Goal: Book appointment/travel/reservation

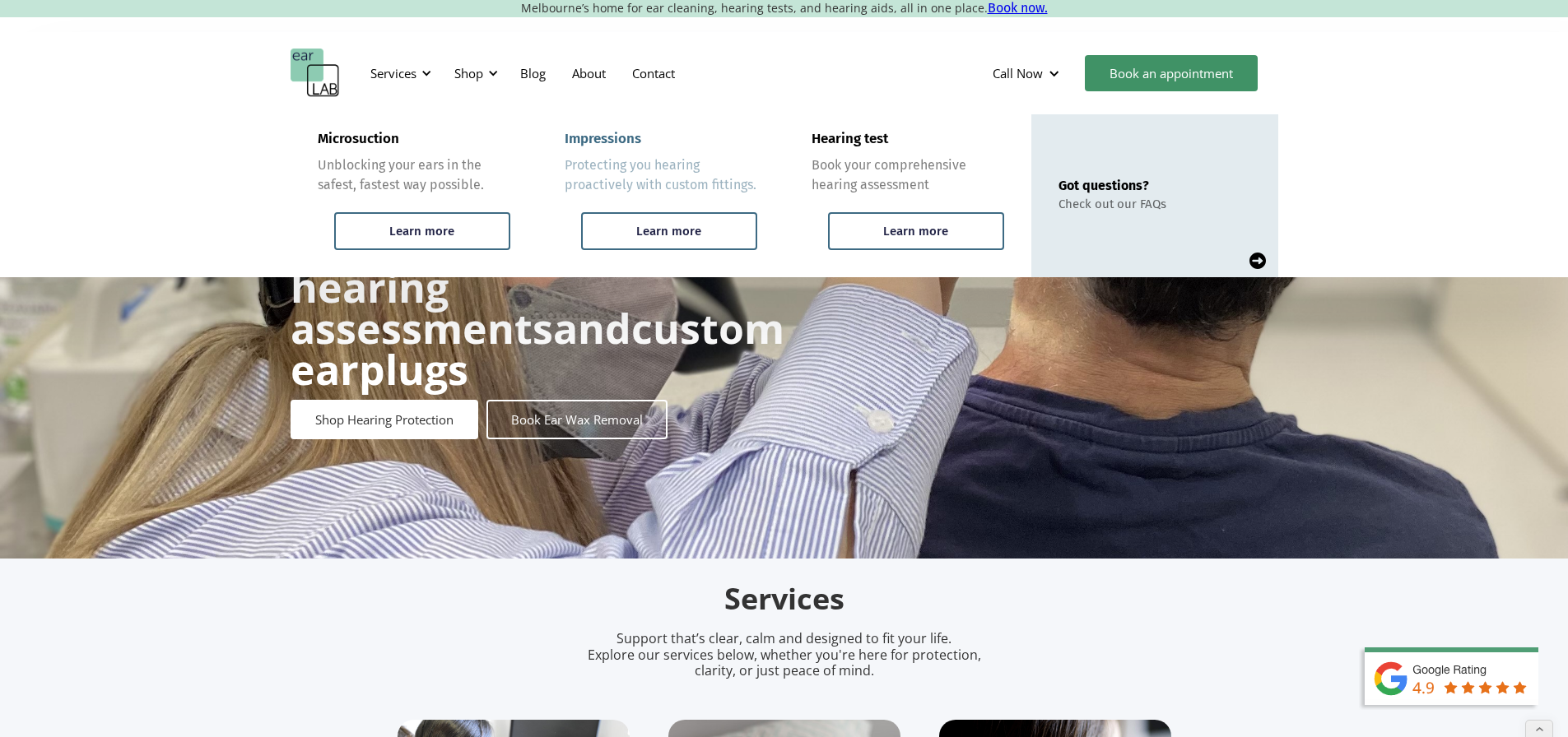
click at [616, 142] on div "Impressions" at bounding box center [603, 139] width 77 height 16
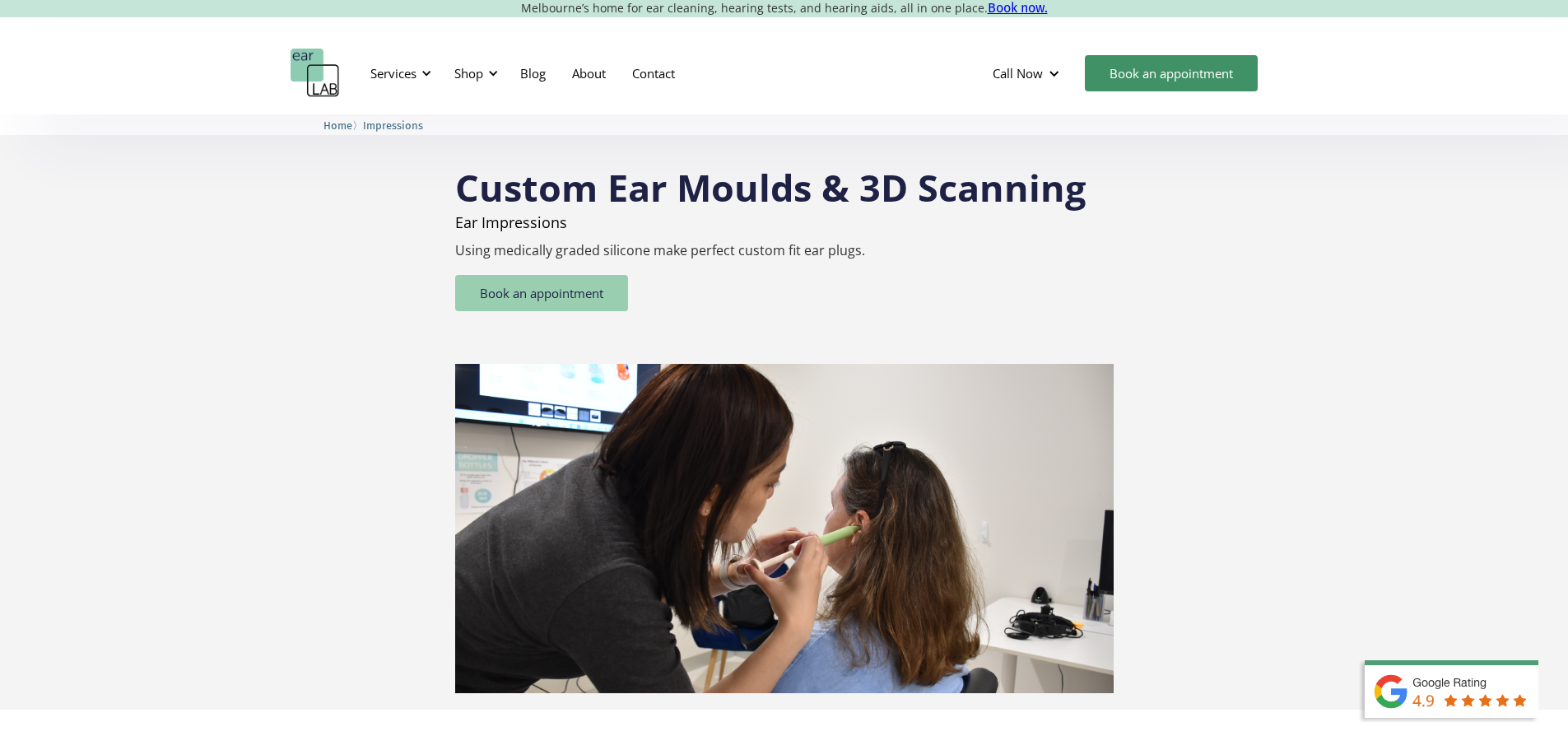
click at [535, 298] on link "Book an appointment" at bounding box center [541, 293] width 173 height 37
